Goal: Information Seeking & Learning: Learn about a topic

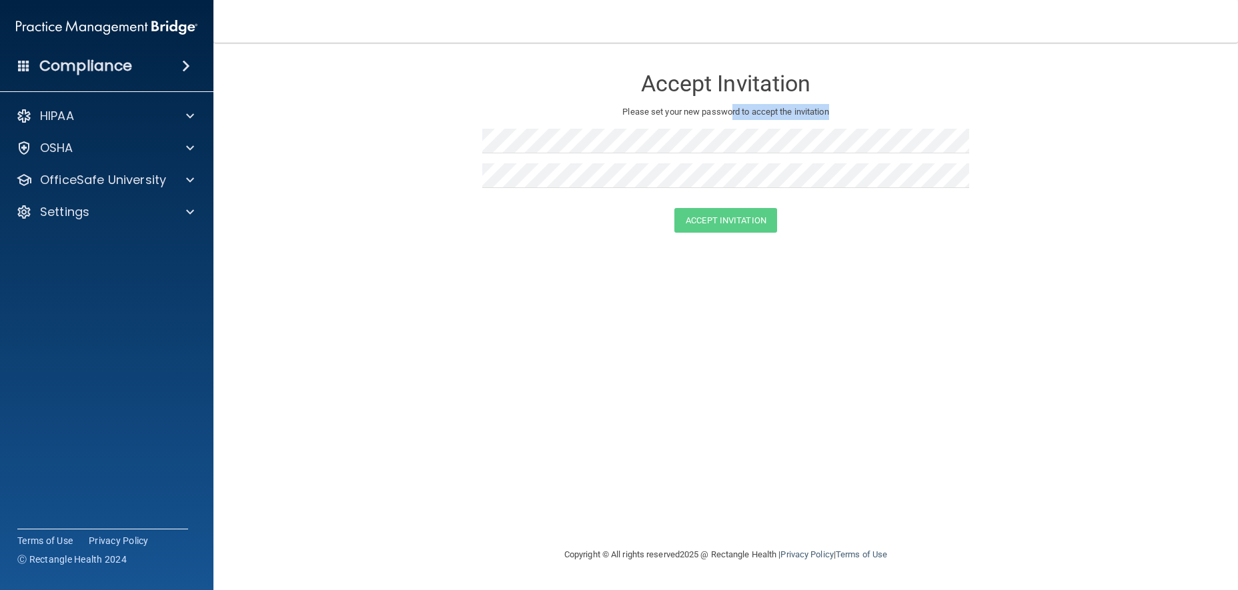
click at [689, 165] on div "Accept Invitation Please set your new password to accept the invitation" at bounding box center [725, 132] width 487 height 152
click at [118, 77] on div "Compliance" at bounding box center [107, 65] width 214 height 29
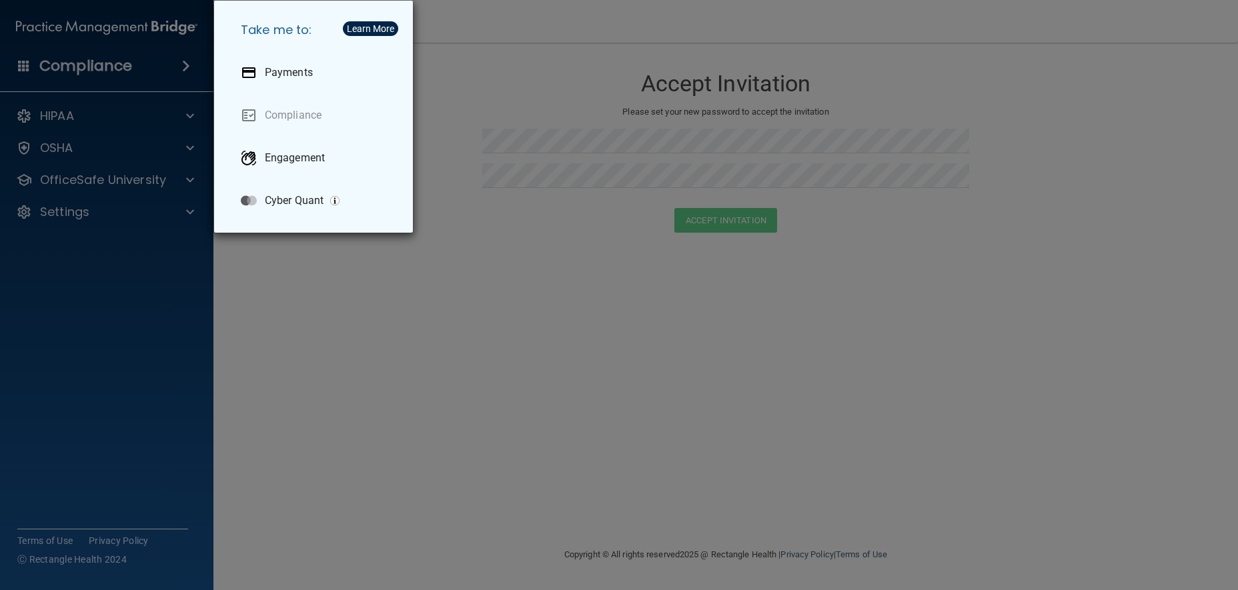
click at [546, 123] on div "Take me to: Payments Compliance Engagement Cyber Quant" at bounding box center [619, 295] width 1238 height 590
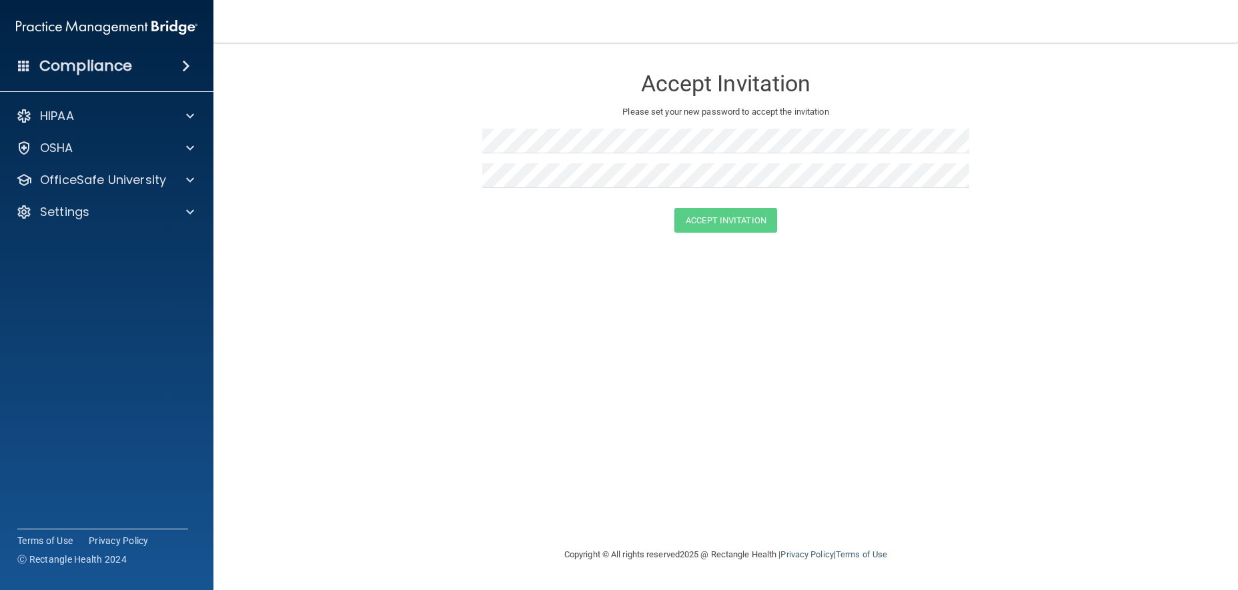
click at [1234, 284] on main "Accept Invitation Please set your new password to accept the invitation Accept …" at bounding box center [726, 317] width 1025 height 548
click at [176, 183] on div at bounding box center [187, 180] width 33 height 16
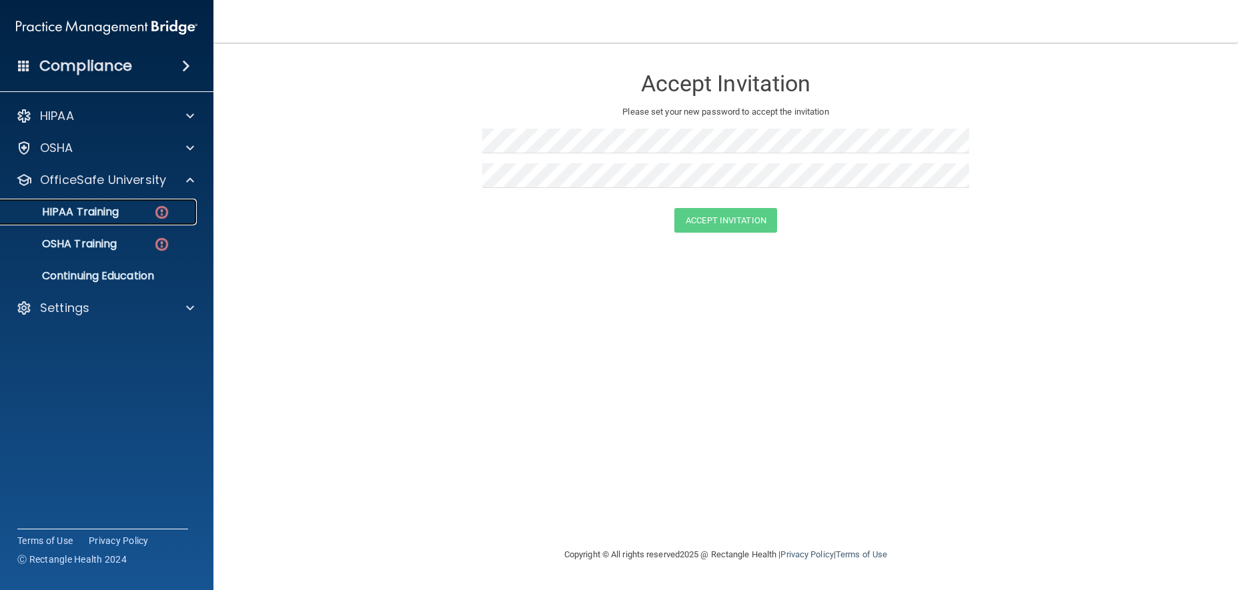
click at [150, 208] on div "HIPAA Training" at bounding box center [100, 212] width 182 height 13
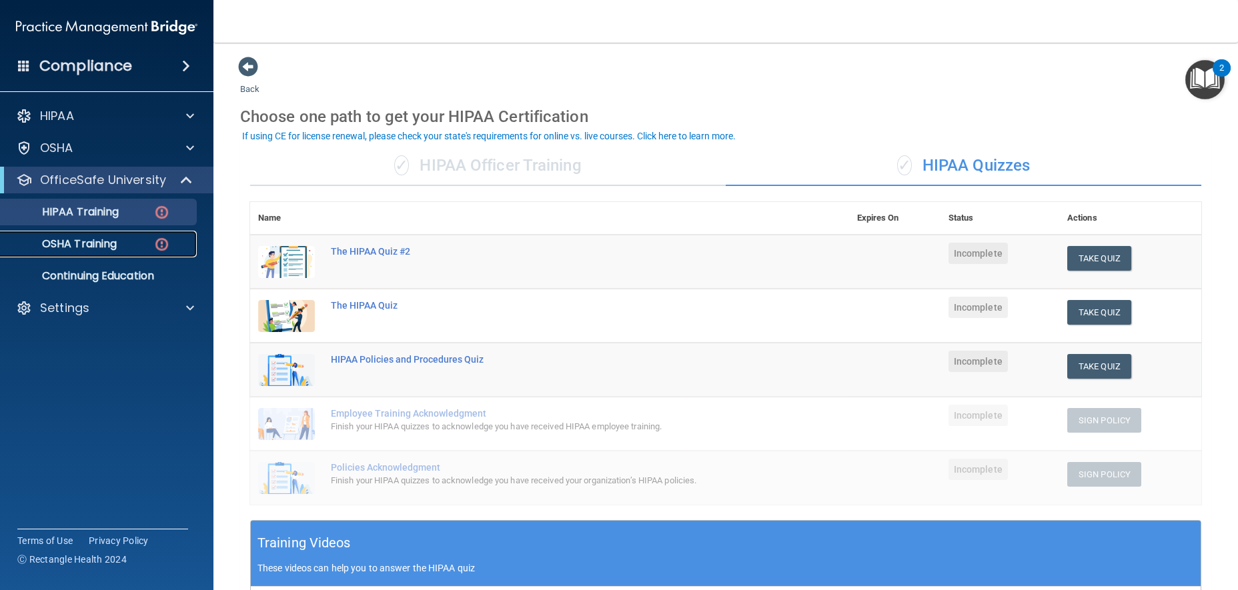
click at [129, 247] on div "OSHA Training" at bounding box center [100, 244] width 182 height 13
